Goal: Task Accomplishment & Management: Use online tool/utility

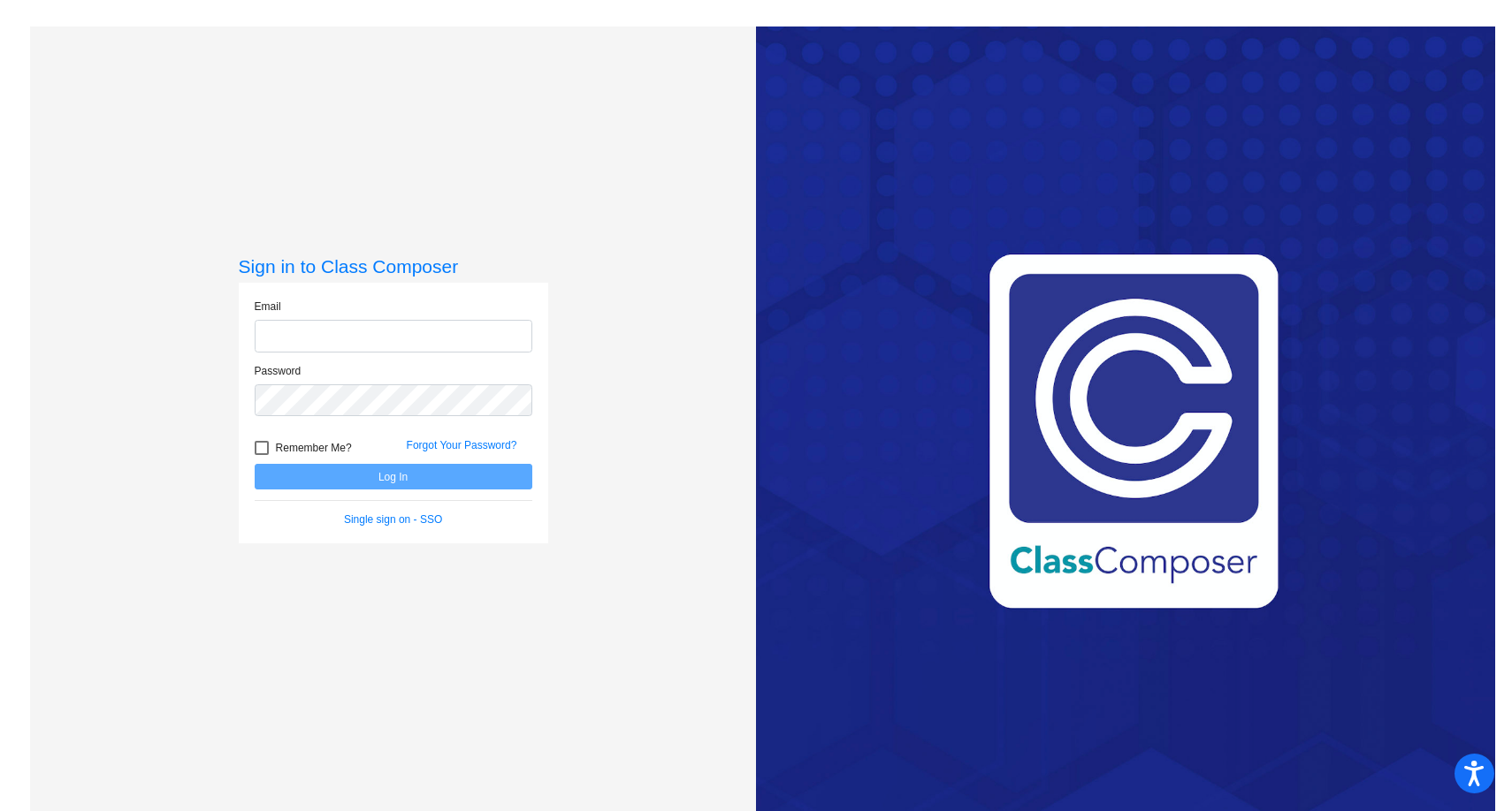
type input "[PERSON_NAME][EMAIL_ADDRESS][DOMAIN_NAME]"
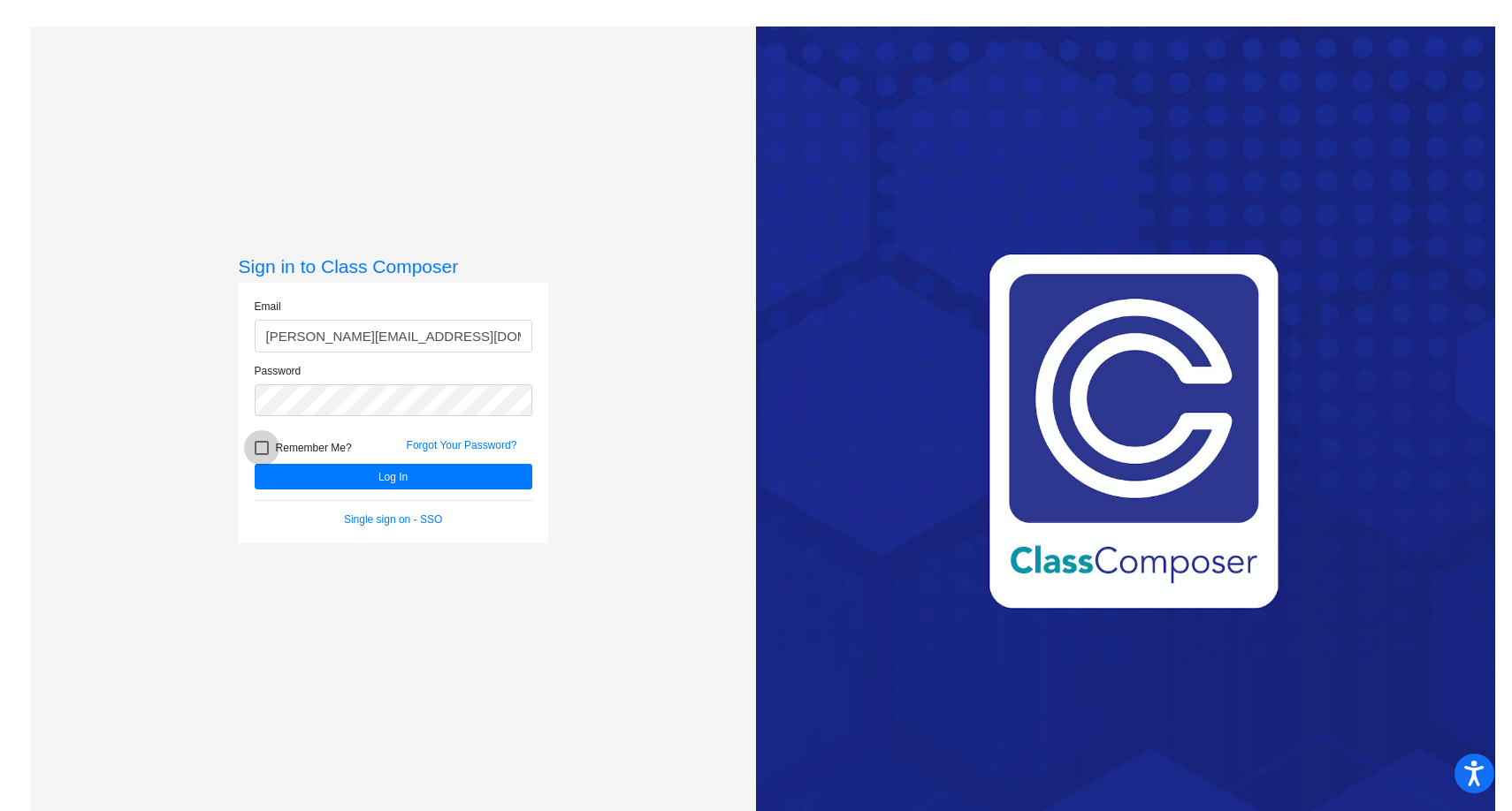
click at [263, 445] on div at bounding box center [262, 448] width 14 height 14
click at [262, 455] on input "Remember Me?" at bounding box center [261, 455] width 1 height 1
checkbox input "true"
click at [401, 482] on button "Log In" at bounding box center [394, 477] width 278 height 26
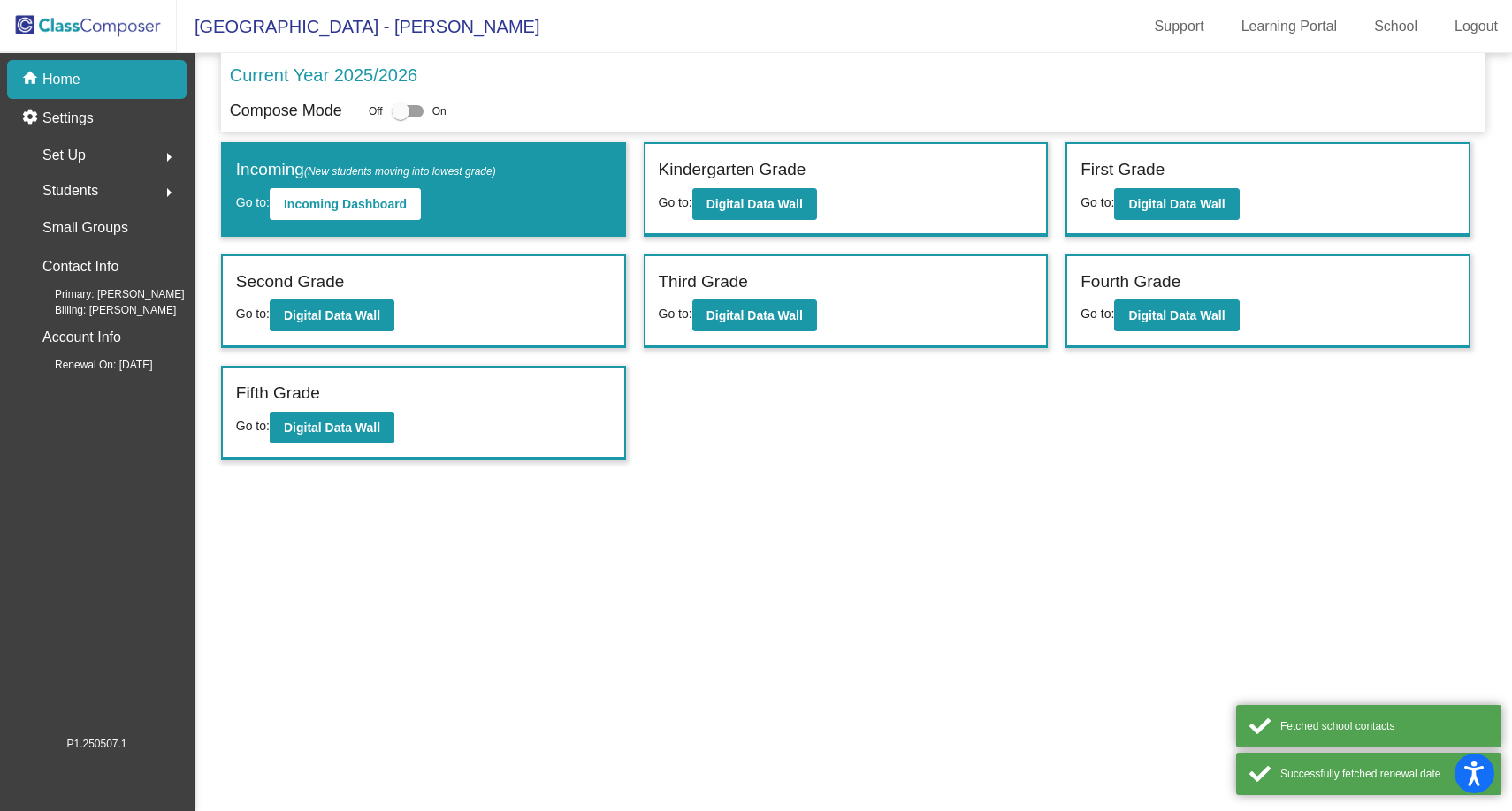
click at [88, 196] on span "Students" at bounding box center [70, 190] width 56 height 25
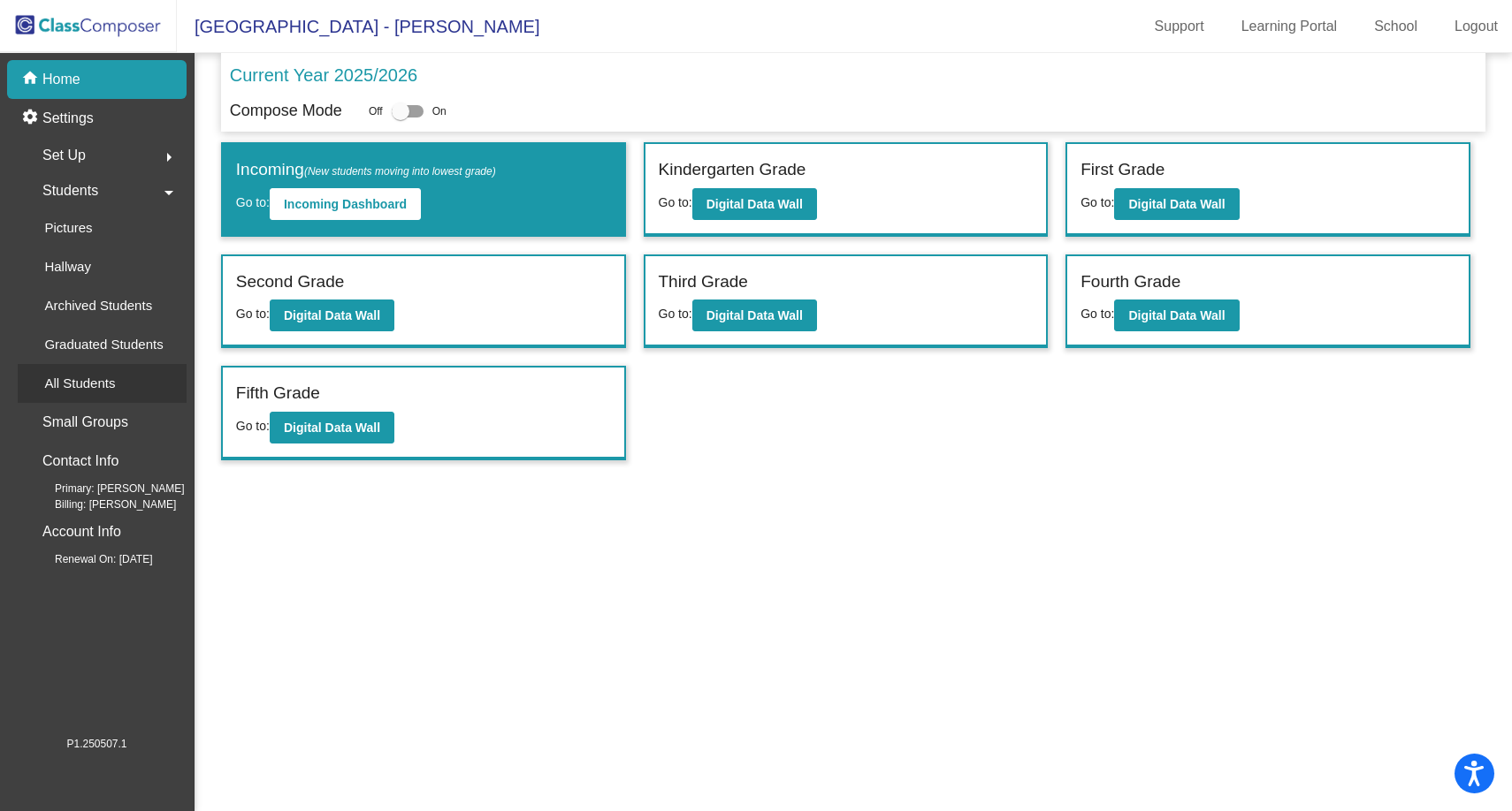
click at [112, 382] on p "All Students" at bounding box center [79, 383] width 70 height 21
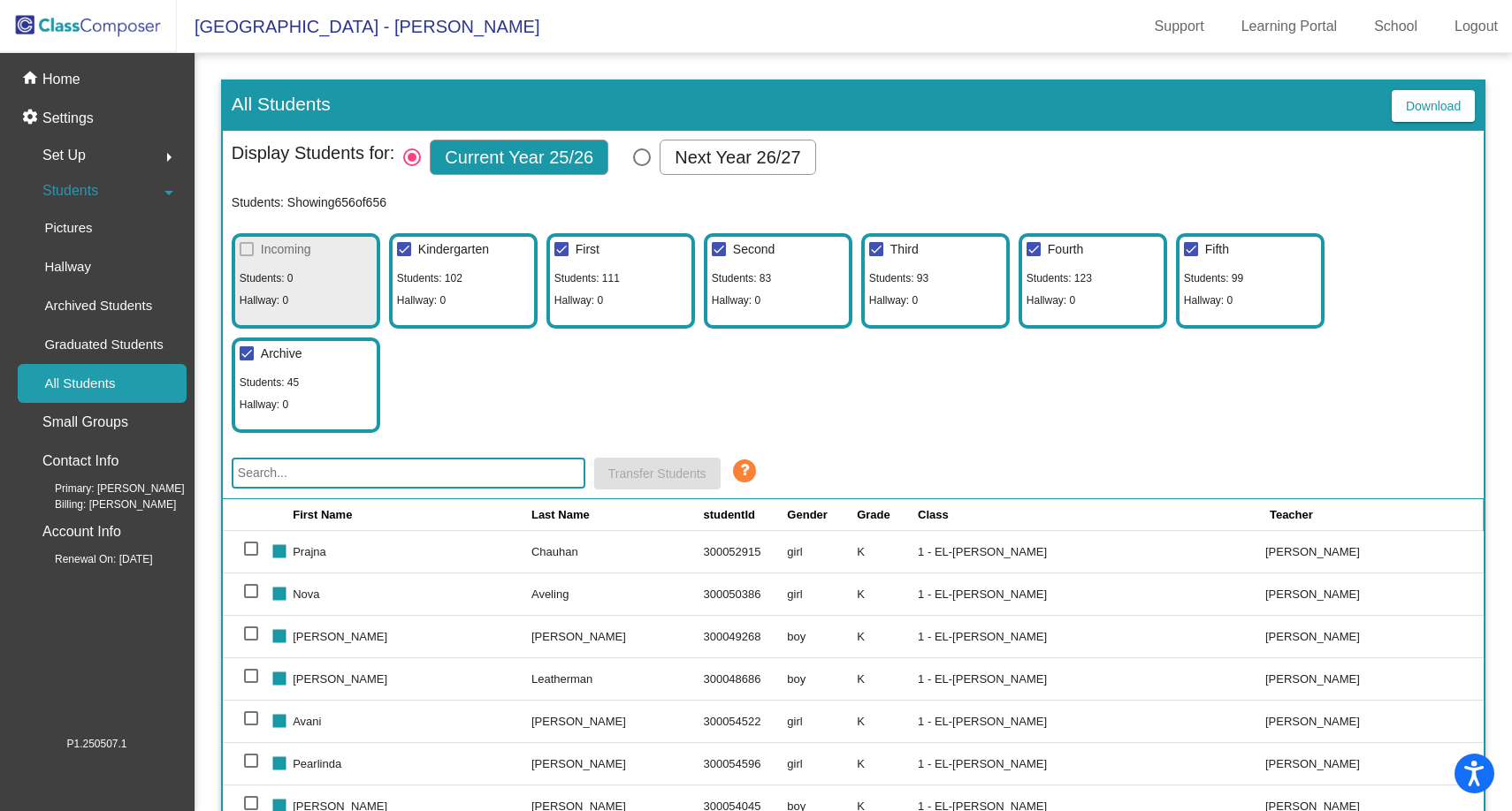
click at [329, 468] on input "text" at bounding box center [408, 473] width 354 height 31
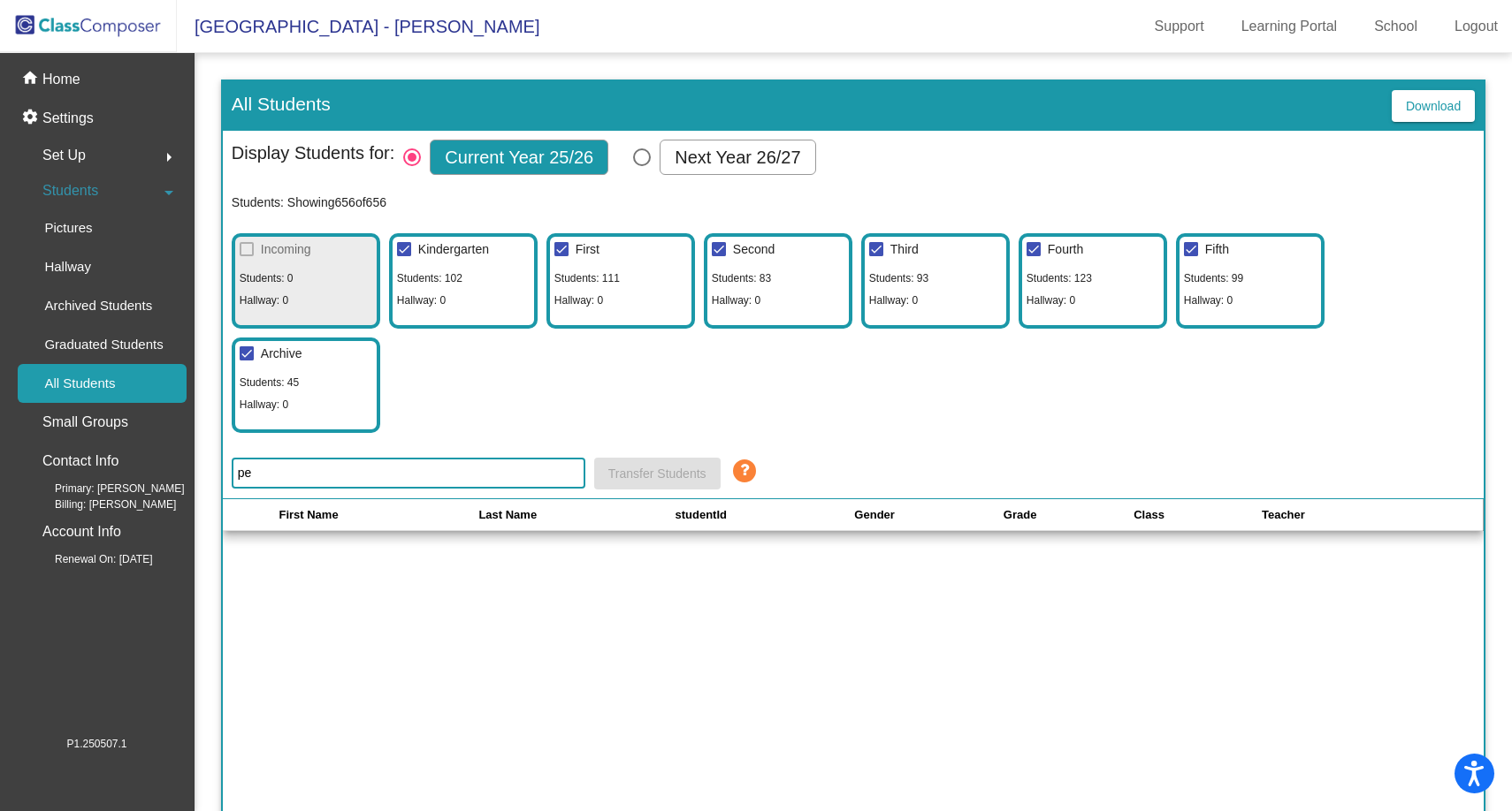
type input "p"
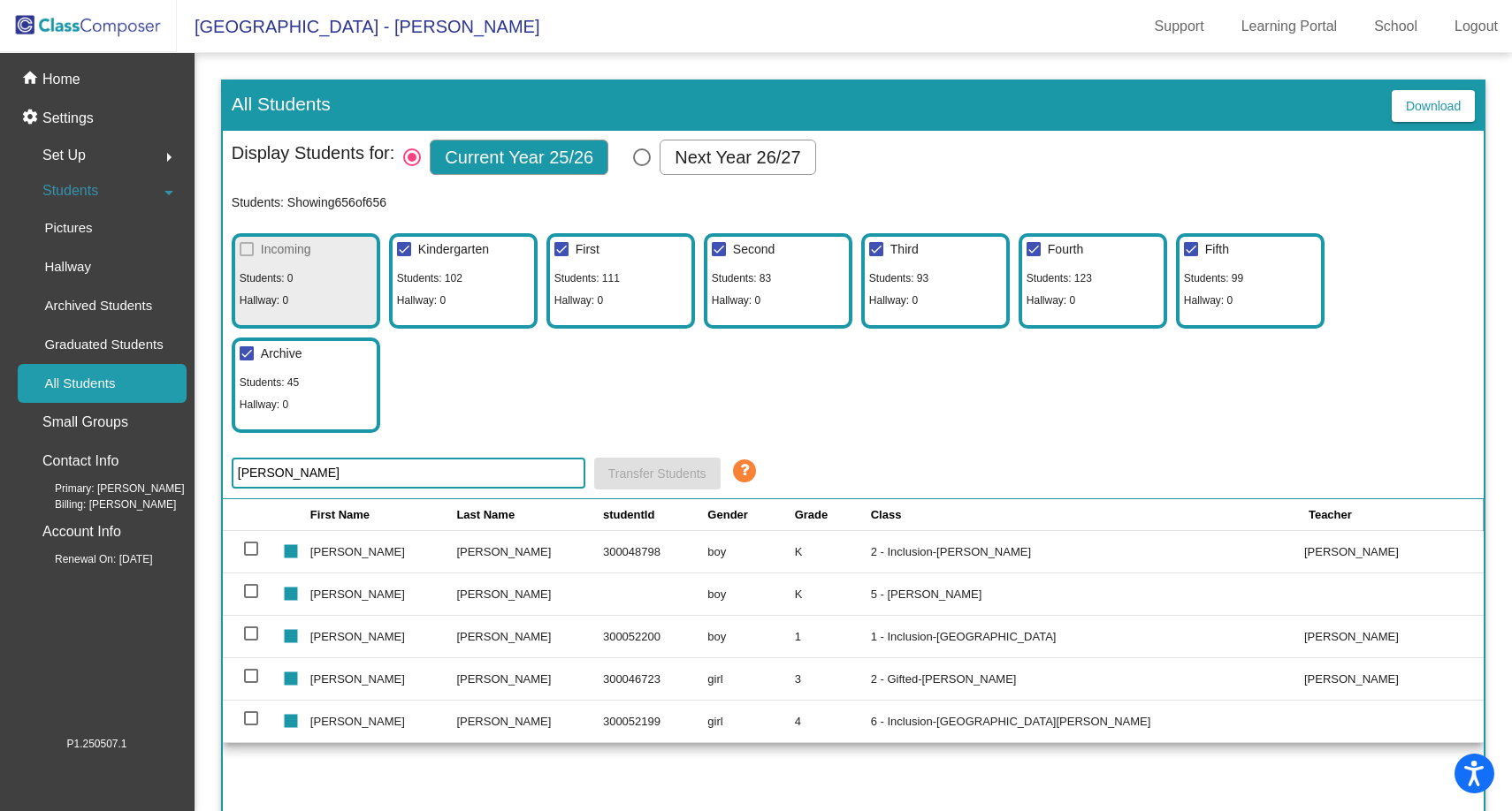
type input "[PERSON_NAME]"
